Goal: Information Seeking & Learning: Learn about a topic

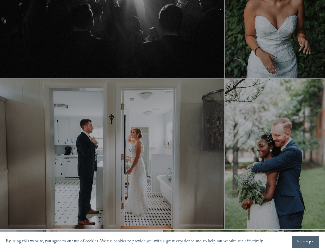
scroll to position [437, 0]
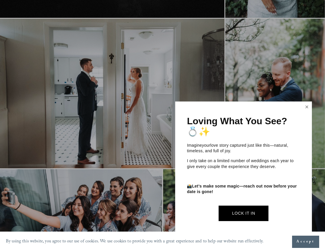
click at [308, 108] on link "Close" at bounding box center [307, 106] width 9 height 9
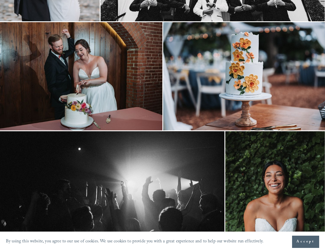
scroll to position [0, 0]
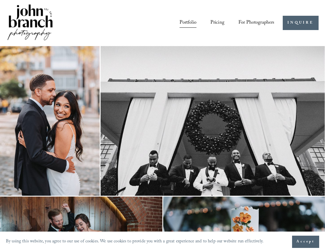
click at [212, 25] on link "Pricing" at bounding box center [217, 23] width 14 height 10
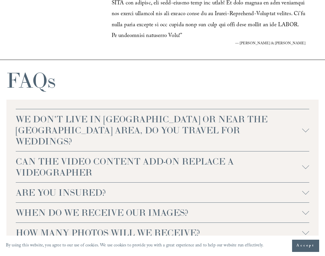
scroll to position [1224, 0]
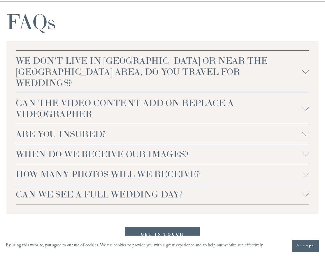
click at [305, 129] on div at bounding box center [305, 132] width 7 height 7
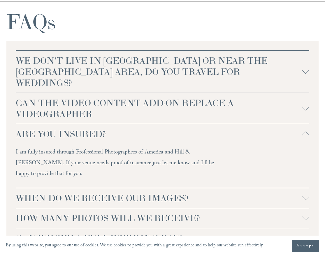
click at [305, 132] on div at bounding box center [305, 135] width 7 height 7
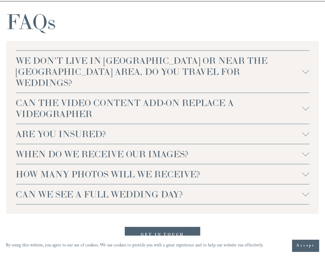
click at [310, 153] on div "WE DON'T LIVE IN NC OR NEAR THE RALEIGH AREA, DO YOU TRAVEL FOR WEDDINGS? For w…" at bounding box center [162, 127] width 312 height 173
click at [305, 152] on div at bounding box center [305, 152] width 7 height 7
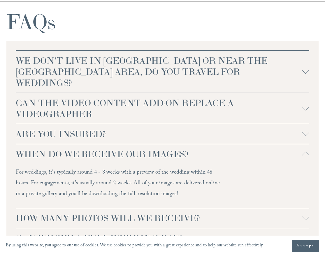
click at [305, 152] on div at bounding box center [305, 155] width 7 height 7
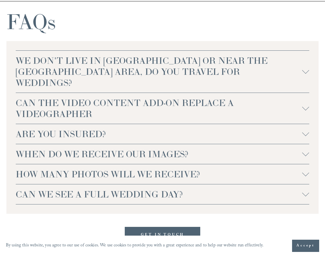
click at [306, 171] on div at bounding box center [305, 172] width 7 height 7
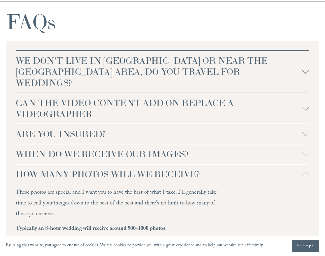
click at [306, 172] on div at bounding box center [305, 175] width 7 height 7
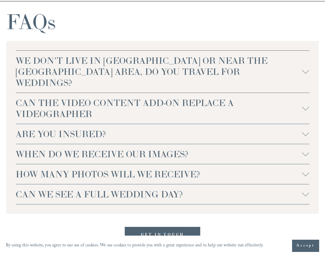
click at [306, 194] on div at bounding box center [305, 194] width 7 height 7
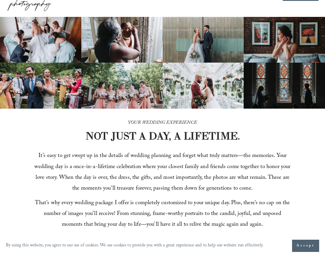
scroll to position [0, 0]
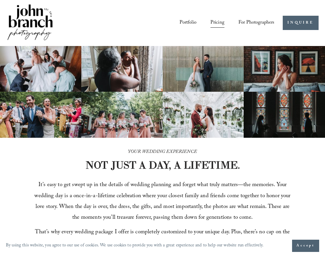
click at [0, 0] on span "Education" at bounding box center [0, 0] width 0 height 0
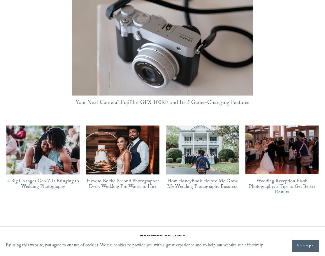
scroll to position [496, 0]
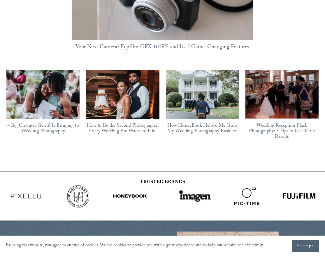
click at [114, 122] on link "How to Be the Second Photographer Every Wedding Pro Wants to Hire" at bounding box center [123, 128] width 72 height 13
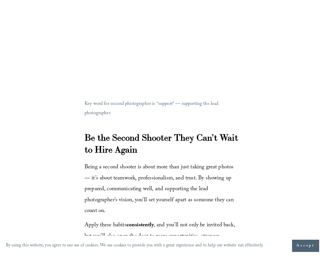
scroll to position [1487, 0]
